Goal: Check status

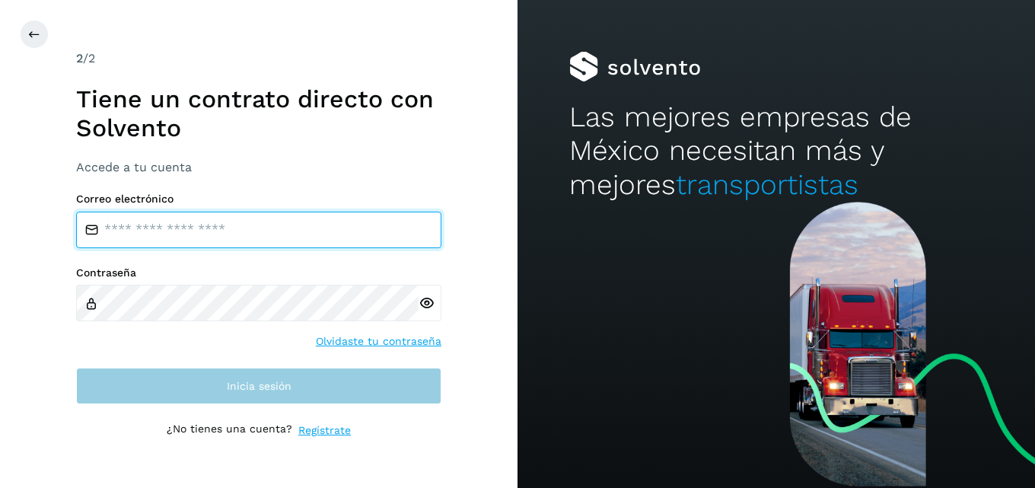
type input "**********"
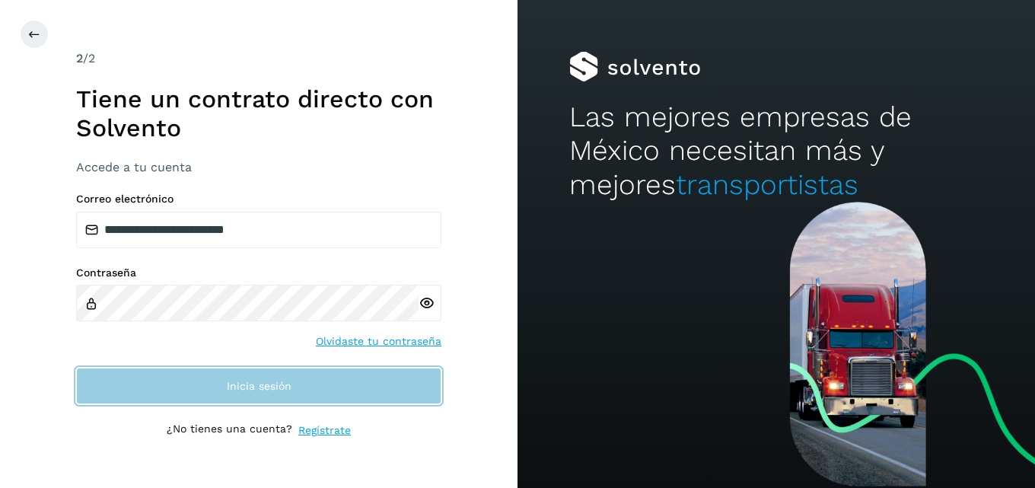
click at [228, 386] on span "Inicia sesión" at bounding box center [259, 385] width 65 height 11
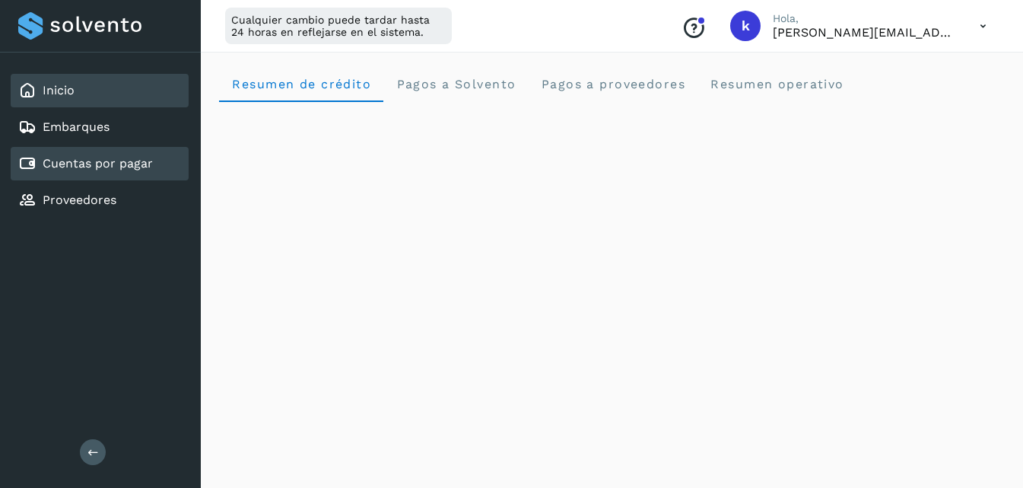
click at [136, 153] on div "Cuentas por pagar" at bounding box center [100, 163] width 178 height 33
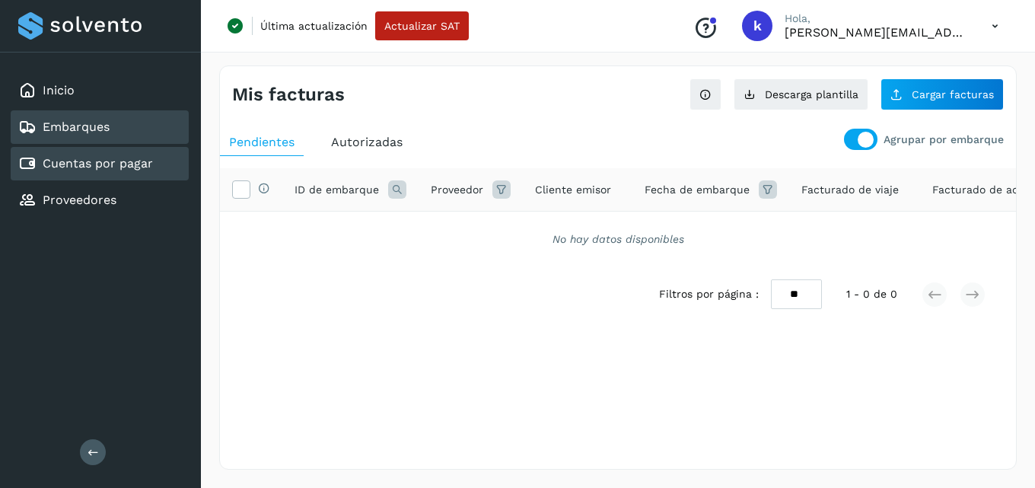
click at [53, 118] on div "Embarques" at bounding box center [63, 127] width 91 height 18
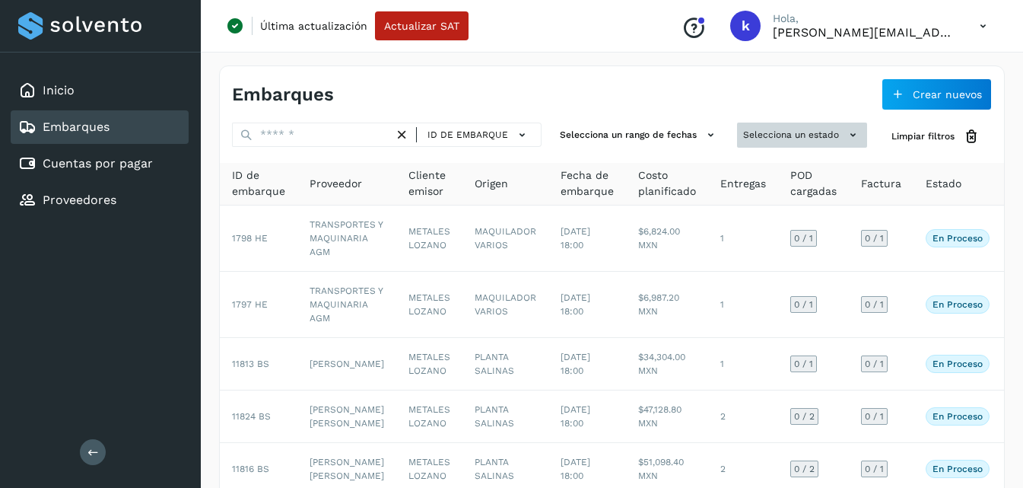
click at [812, 138] on button "Selecciona un estado" at bounding box center [802, 135] width 130 height 25
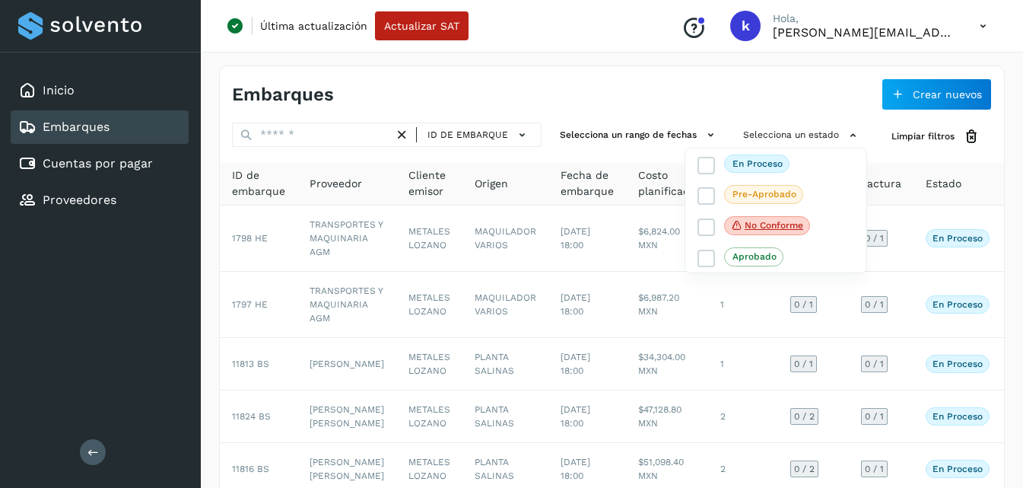
drag, startPoint x: 759, startPoint y: 223, endPoint x: 671, endPoint y: 202, distance: 90.1
click at [757, 223] on p "No conforme" at bounding box center [774, 225] width 59 height 11
